Goal: Task Accomplishment & Management: Use online tool/utility

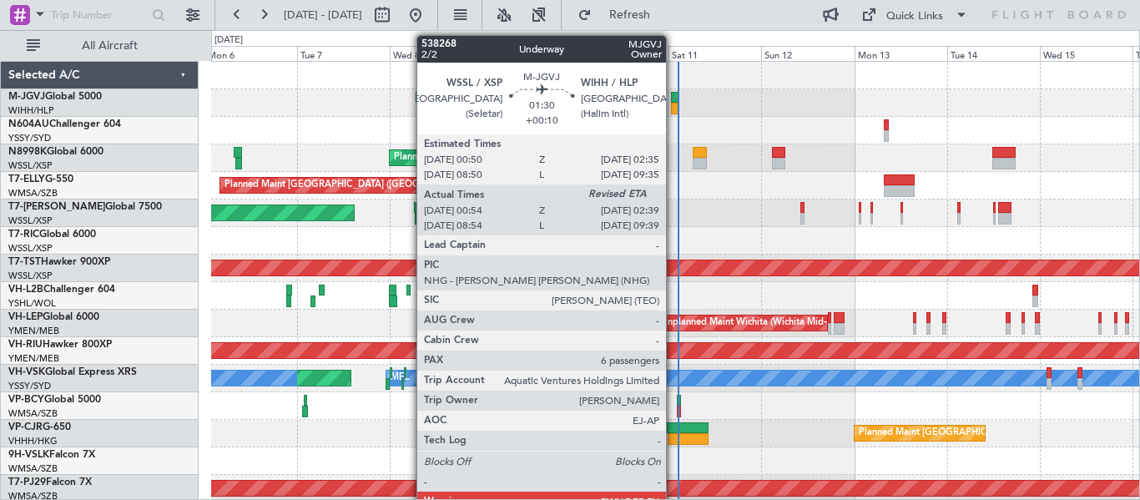
click at [674, 105] on div at bounding box center [675, 109] width 8 height 12
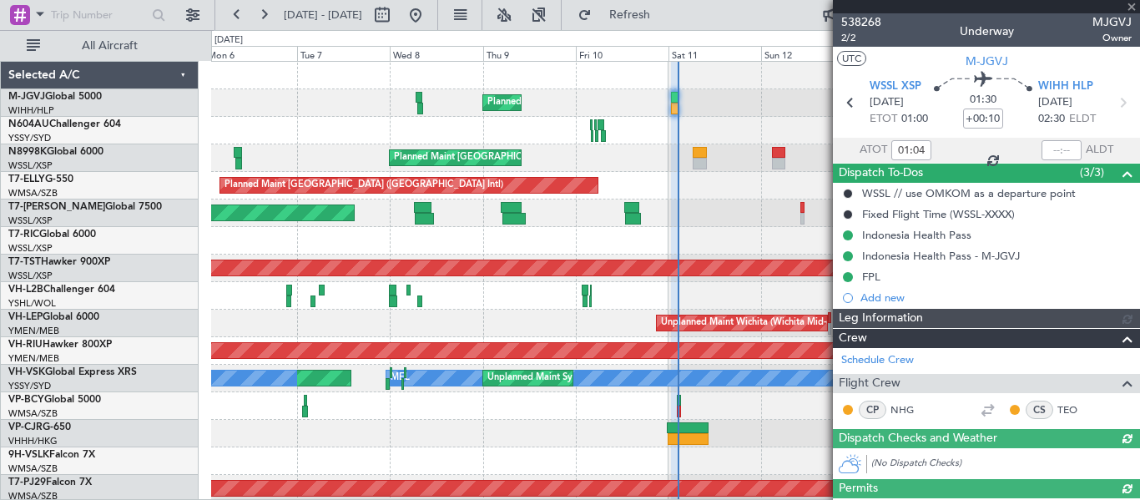
type input "[PERSON_NAME] (HHAFI)"
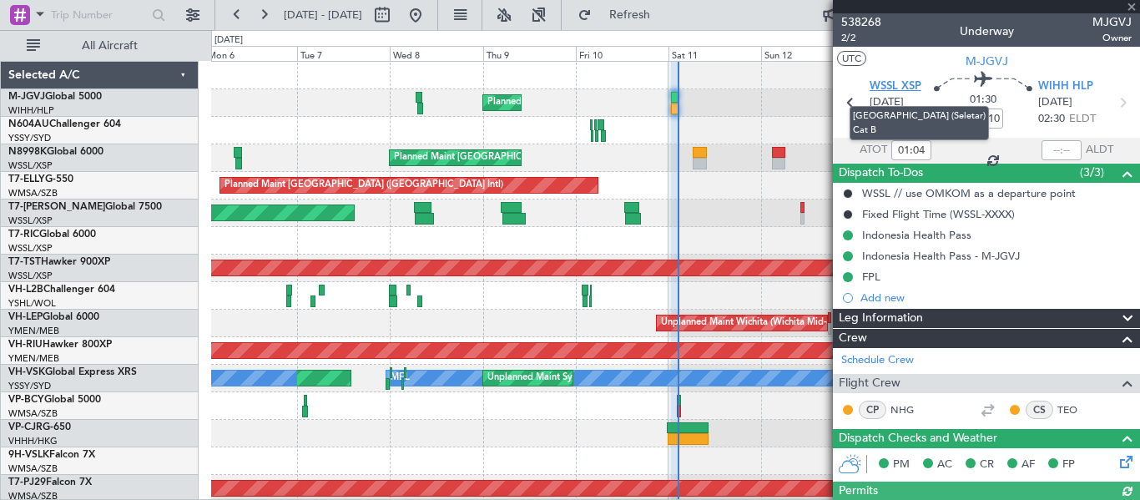
click at [760, 90] on span "WSSL XSP" at bounding box center [896, 86] width 52 height 17
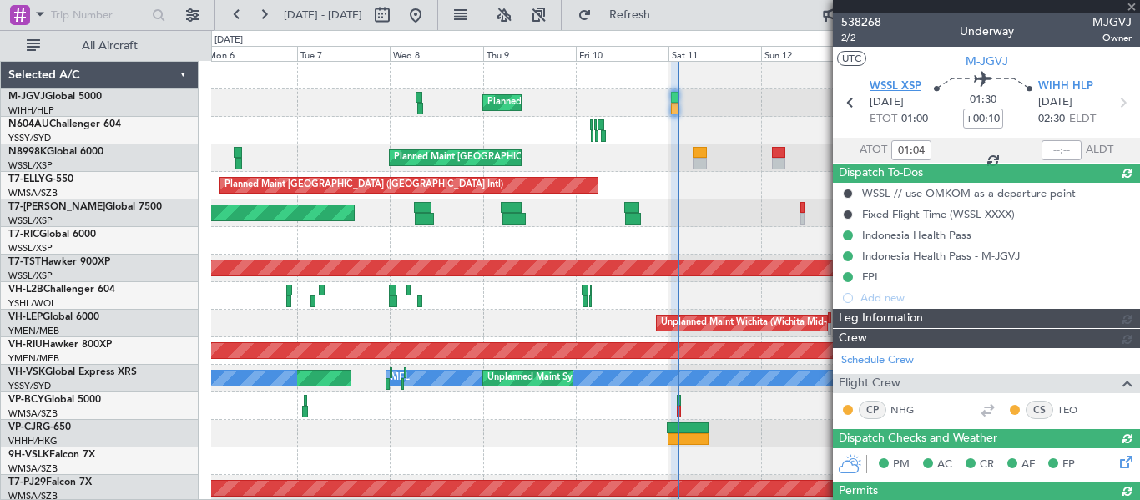
type input "02:25"
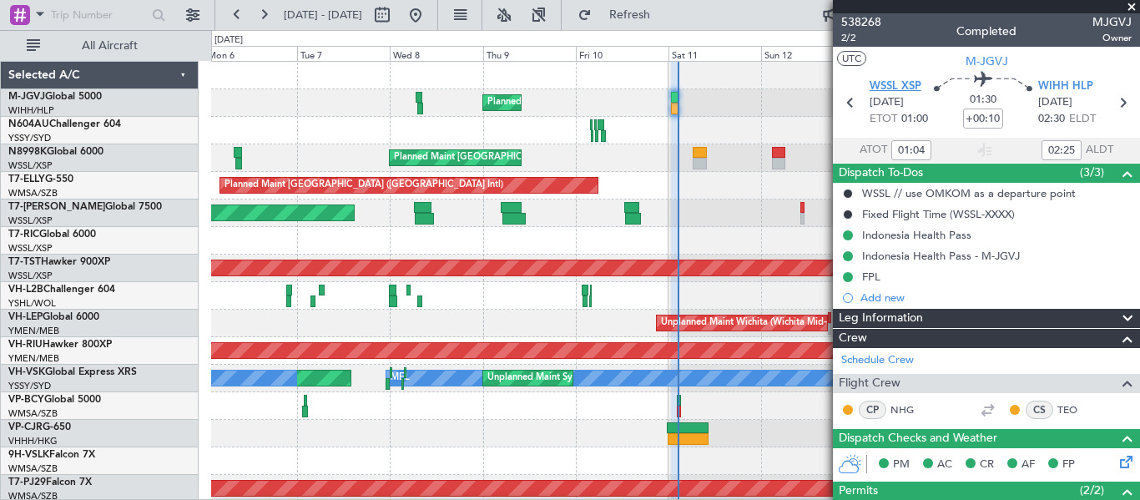
type input "[PERSON_NAME] (HHAFI)"
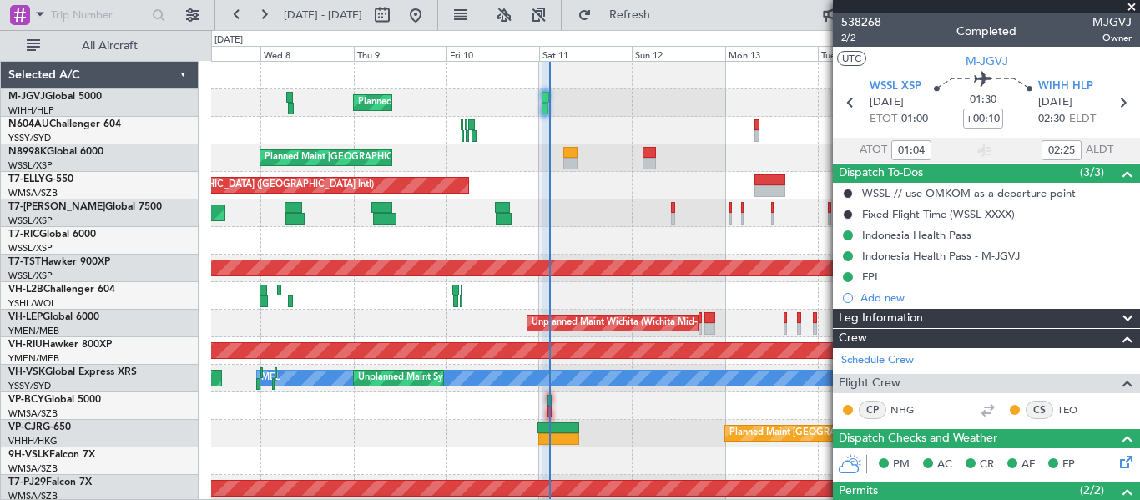
click at [586, 244] on div "Planned Maint [GEOGRAPHIC_DATA] (Seletar) Planned Maint [GEOGRAPHIC_DATA] (Sele…" at bounding box center [675, 282] width 928 height 441
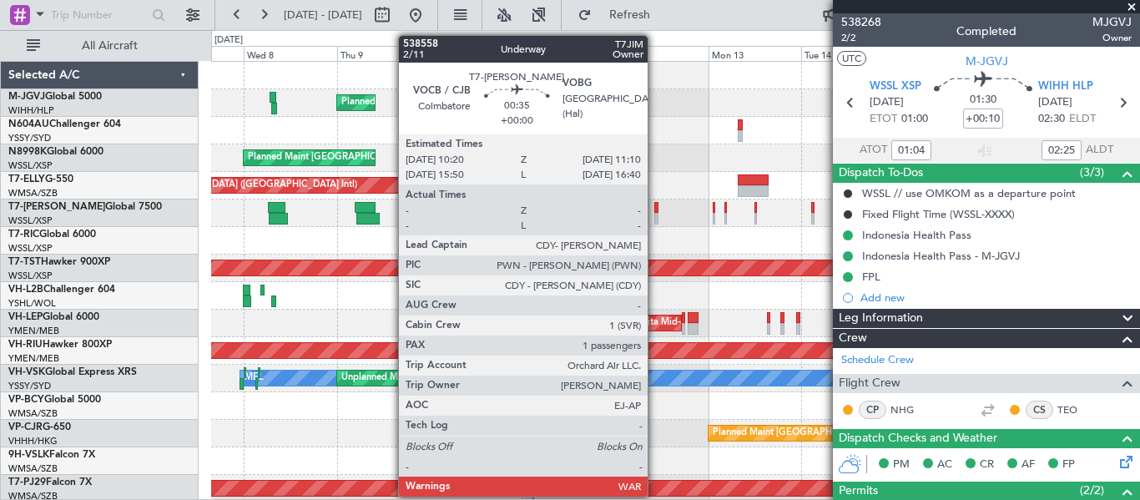
click at [655, 211] on div at bounding box center [655, 208] width 3 height 12
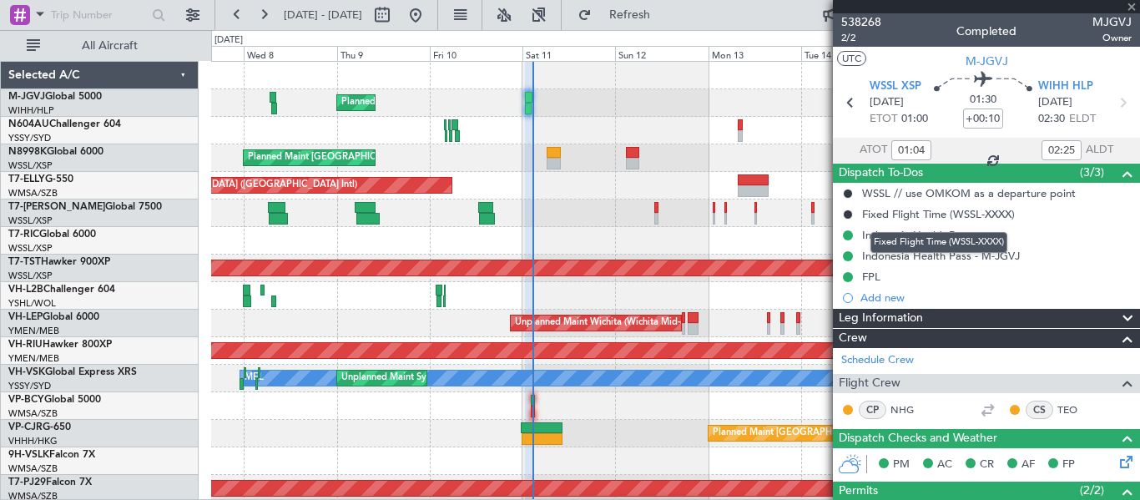
type input "1"
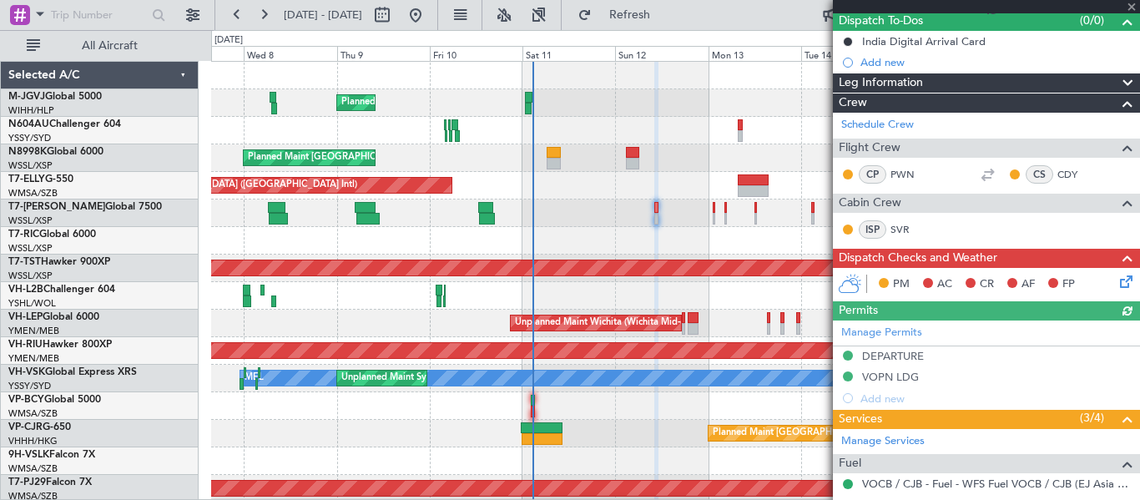
scroll to position [313, 0]
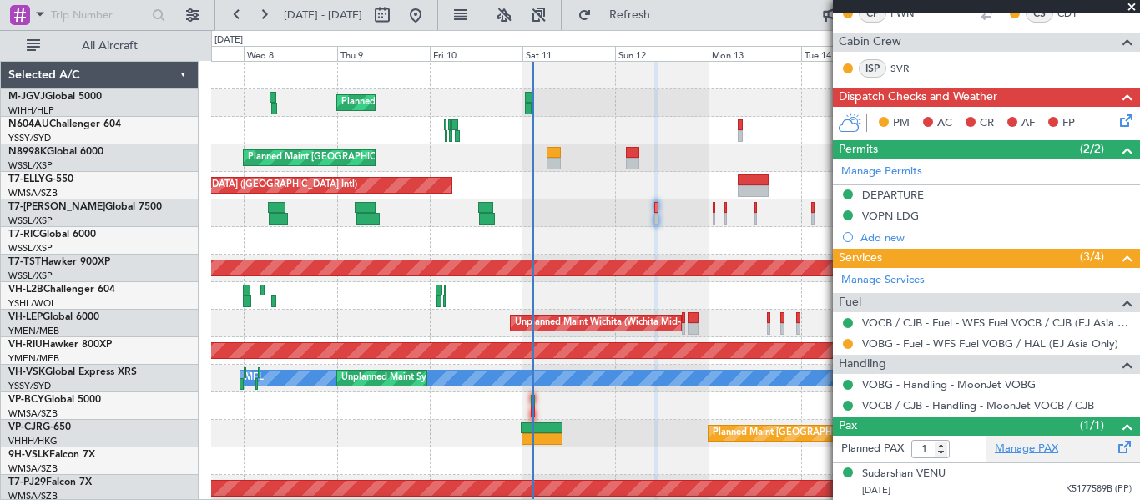
click at [760, 332] on link "Manage PAX" at bounding box center [1026, 449] width 63 height 17
